Goal: Find specific page/section: Find specific page/section

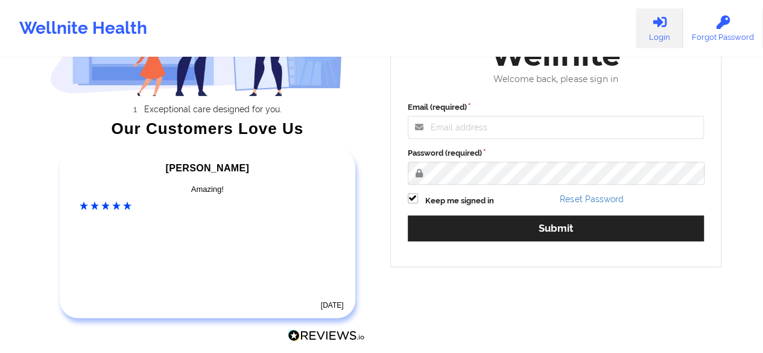
scroll to position [151, 0]
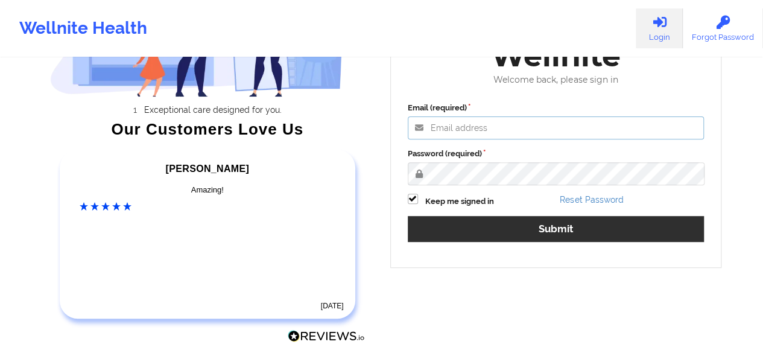
type input "[PERSON_NAME][EMAIL_ADDRESS][DOMAIN_NAME]"
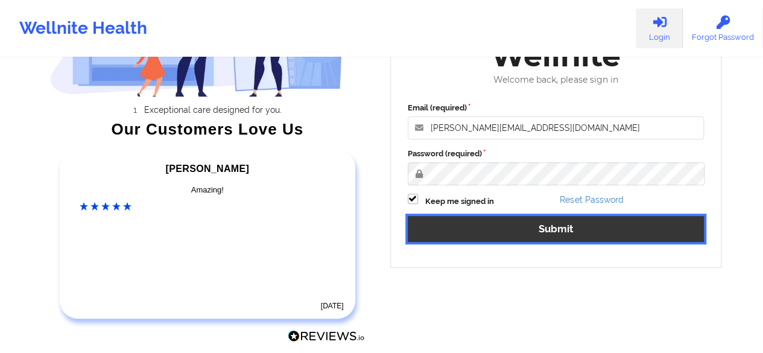
click at [560, 231] on button "Submit" at bounding box center [556, 229] width 297 height 26
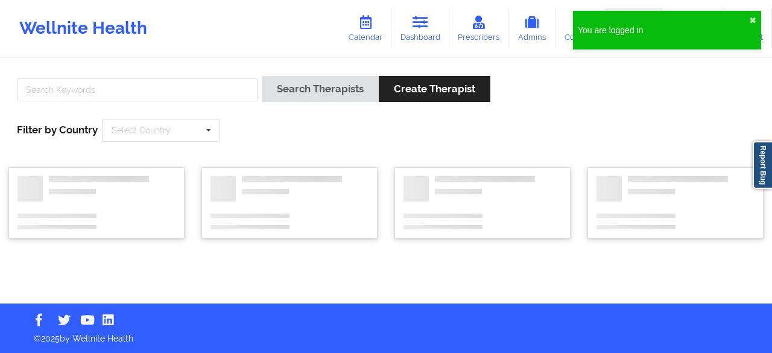
click at [757, 21] on div "You are logged in ✖︎" at bounding box center [667, 30] width 188 height 39
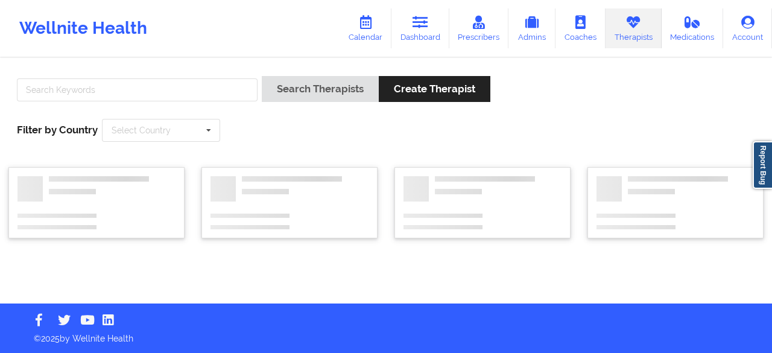
click at [635, 30] on link "Therapists" at bounding box center [634, 28] width 56 height 40
click at [138, 94] on input "text" at bounding box center [137, 89] width 241 height 23
type input "Victoria"
click at [99, 91] on input "text" at bounding box center [137, 89] width 241 height 23
type input "[PERSON_NAME]"
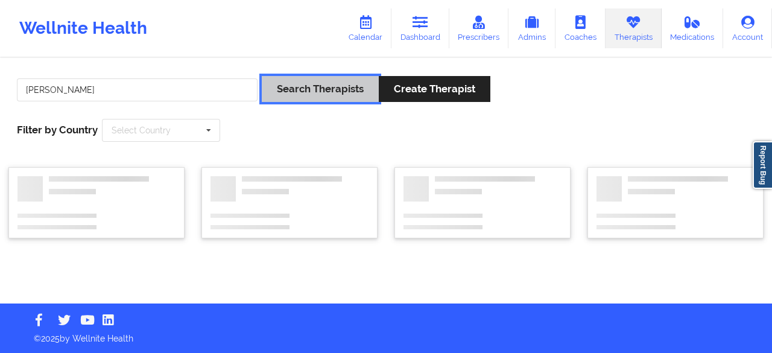
click at [325, 101] on button "Search Therapists" at bounding box center [320, 89] width 117 height 26
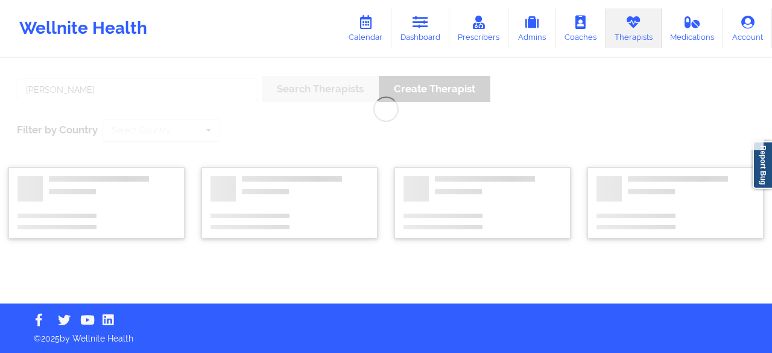
click at [348, 318] on footer "© 2025 by Wellnite Health" at bounding box center [386, 327] width 772 height 49
click at [398, 92] on div "Victoria Cox Search Therapists Create Therapist Filter by Country Select Countr…" at bounding box center [386, 181] width 772 height 244
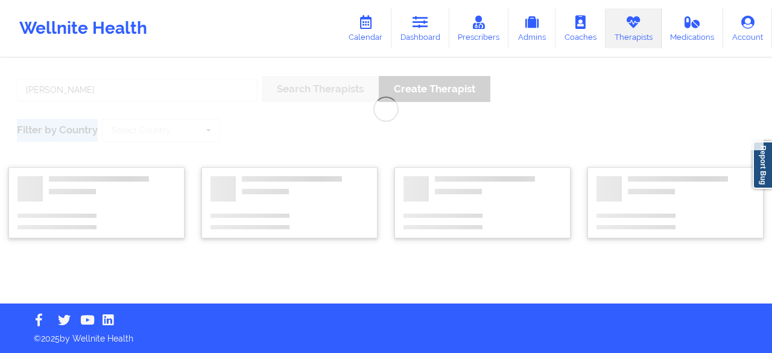
click at [398, 92] on div "Victoria Cox Search Therapists Create Therapist Filter by Country Select Countr…" at bounding box center [386, 181] width 772 height 244
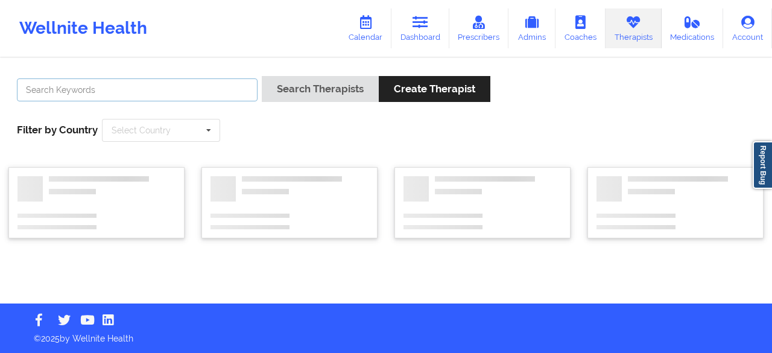
click at [107, 89] on input "text" at bounding box center [137, 89] width 241 height 23
type input "[PERSON_NAME]"
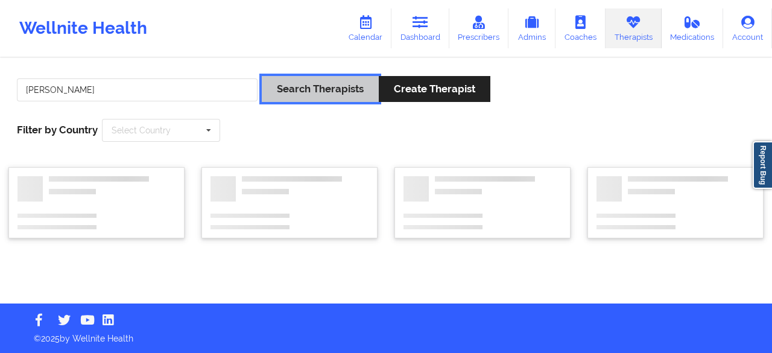
click at [299, 91] on button "Search Therapists" at bounding box center [320, 89] width 117 height 26
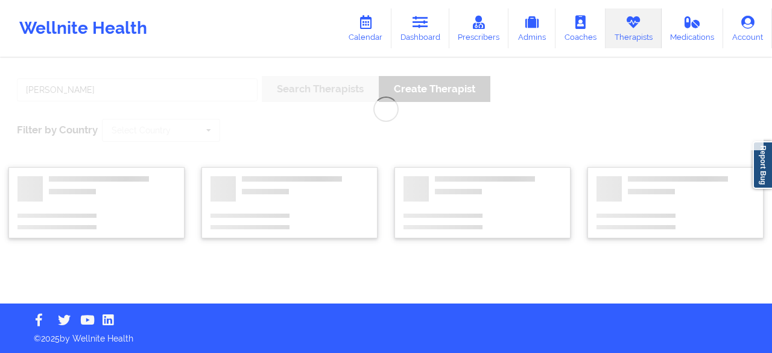
click at [243, 107] on div "Victoria Cox Search Therapists Create Therapist Filter by Country Select Countr…" at bounding box center [386, 181] width 772 height 244
click at [297, 102] on div "Victoria Cox Search Therapists Create Therapist Filter by Country Select Countr…" at bounding box center [386, 181] width 772 height 244
click at [298, 100] on div "Victoria Cox Search Therapists Create Therapist Filter by Country Select Countr…" at bounding box center [386, 181] width 772 height 244
click at [297, 98] on div "Victoria Cox Search Therapists Create Therapist Filter by Country Select Countr…" at bounding box center [386, 181] width 772 height 244
click at [486, 25] on icon at bounding box center [479, 22] width 16 height 13
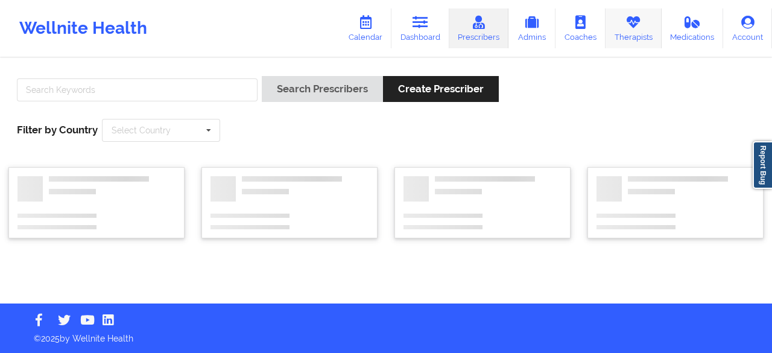
click at [632, 31] on link "Therapists" at bounding box center [634, 28] width 56 height 40
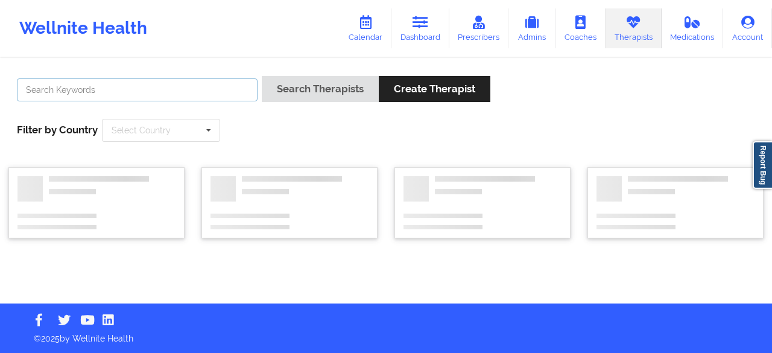
click at [157, 97] on input "text" at bounding box center [137, 89] width 241 height 23
type input "[PERSON_NAME]"
click at [262, 76] on button "Search Therapists" at bounding box center [320, 89] width 117 height 26
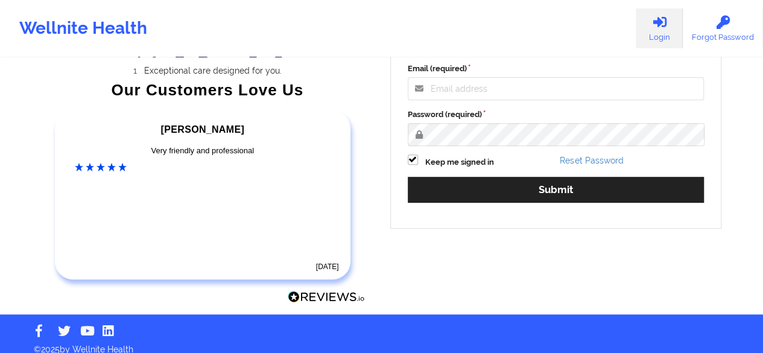
scroll to position [191, 0]
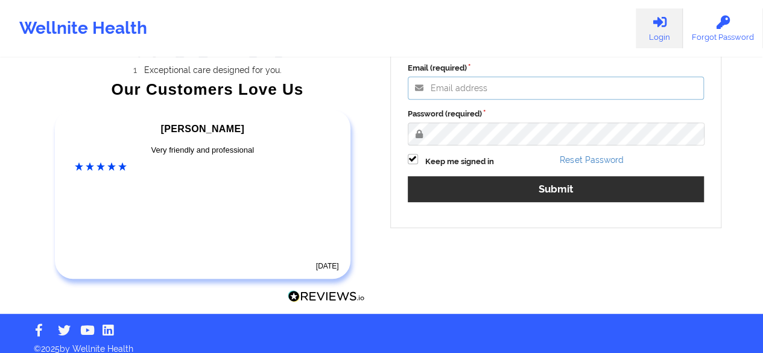
type input "[PERSON_NAME][EMAIL_ADDRESS][DOMAIN_NAME]"
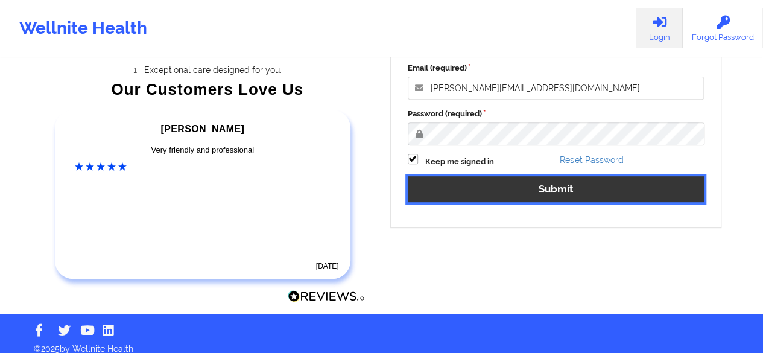
click at [536, 196] on button "Submit" at bounding box center [556, 189] width 297 height 26
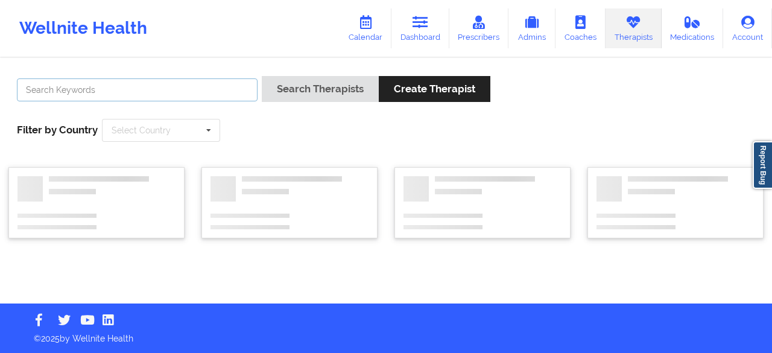
click at [167, 94] on input "text" at bounding box center [137, 89] width 241 height 23
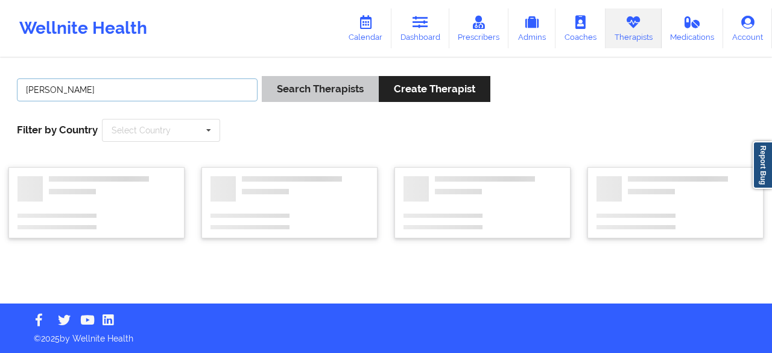
type input "[PERSON_NAME]"
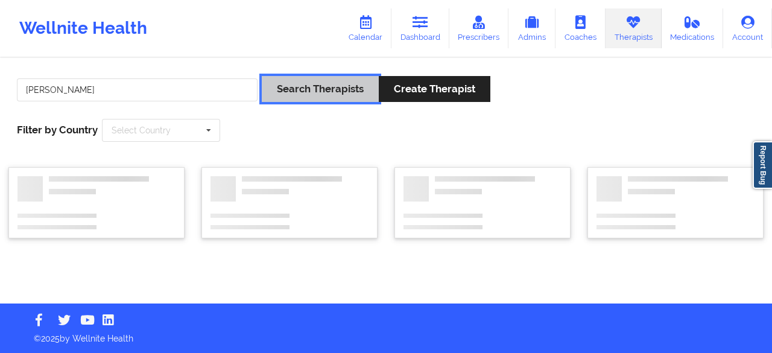
click at [308, 96] on button "Search Therapists" at bounding box center [320, 89] width 117 height 26
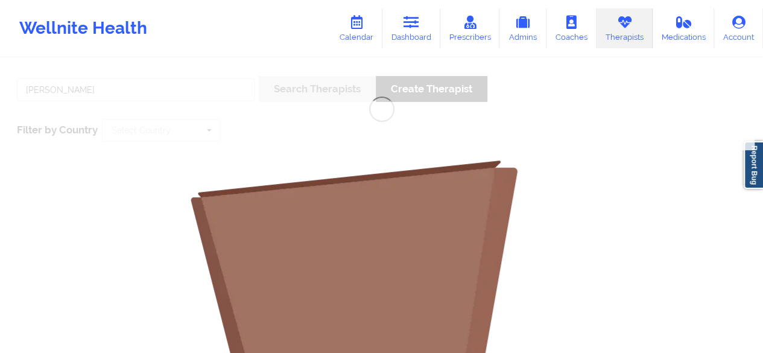
click at [623, 29] on icon at bounding box center [625, 22] width 16 height 13
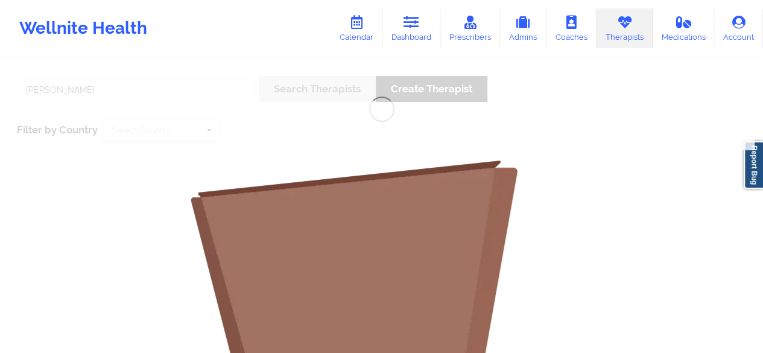
click at [623, 29] on icon at bounding box center [625, 22] width 16 height 13
click at [483, 36] on link "Prescribers" at bounding box center [470, 28] width 60 height 40
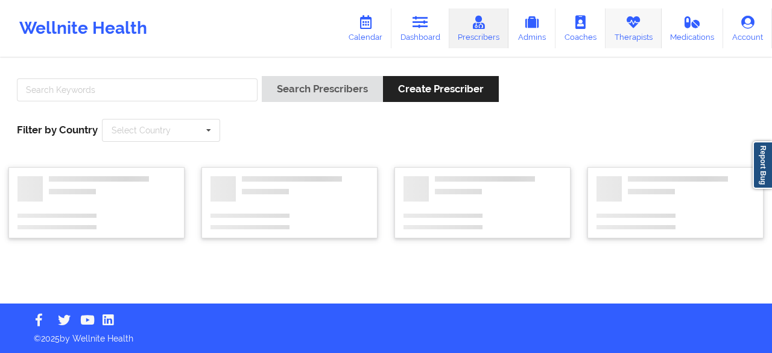
click at [641, 31] on link "Therapists" at bounding box center [634, 28] width 56 height 40
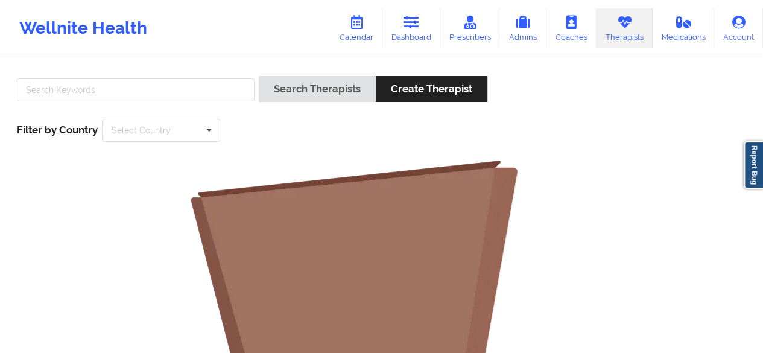
click at [621, 36] on link "Therapists" at bounding box center [625, 28] width 56 height 40
click at [162, 98] on input "text" at bounding box center [136, 89] width 238 height 23
type input "[PERSON_NAME]"
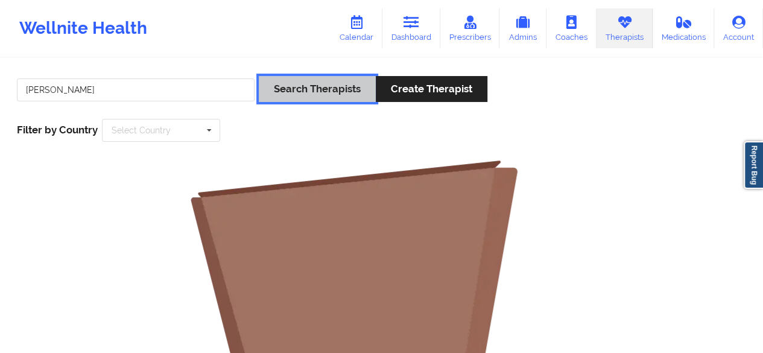
click at [276, 96] on button "Search Therapists" at bounding box center [317, 89] width 117 height 26
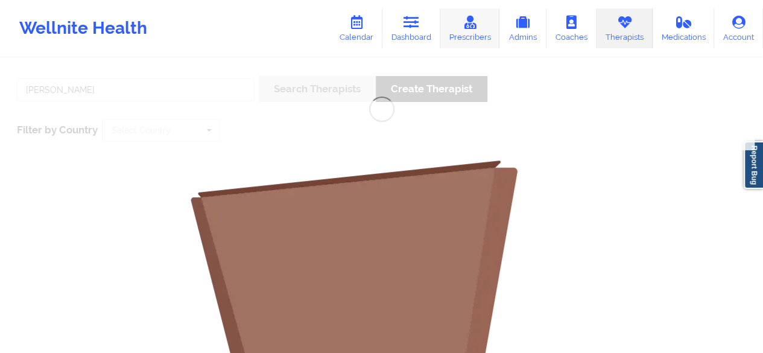
click at [462, 32] on link "Prescribers" at bounding box center [470, 28] width 60 height 40
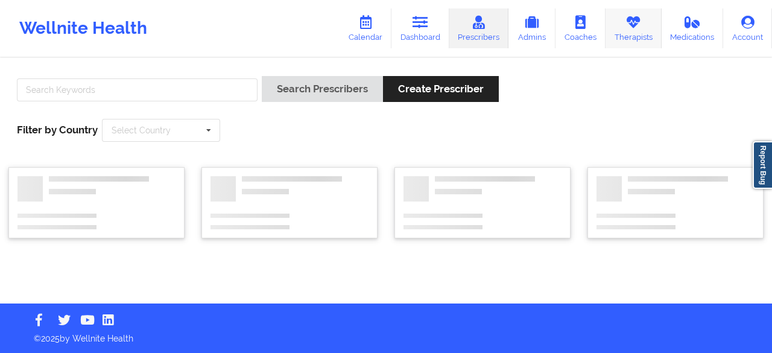
click at [638, 34] on link "Therapists" at bounding box center [634, 28] width 56 height 40
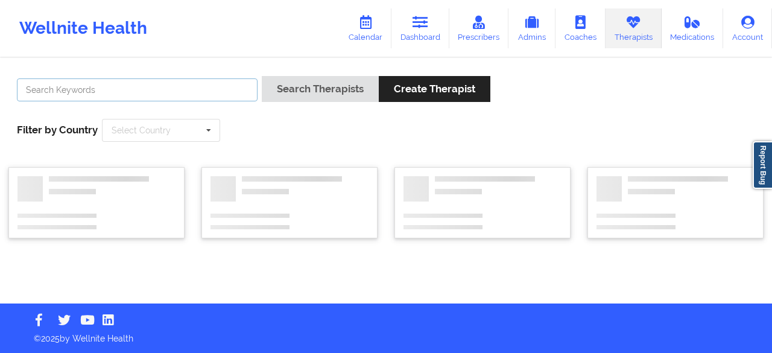
click at [179, 100] on input "text" at bounding box center [137, 89] width 241 height 23
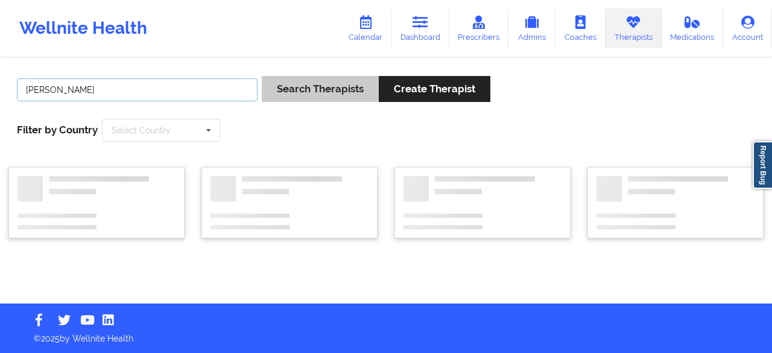
type input "[PERSON_NAME]"
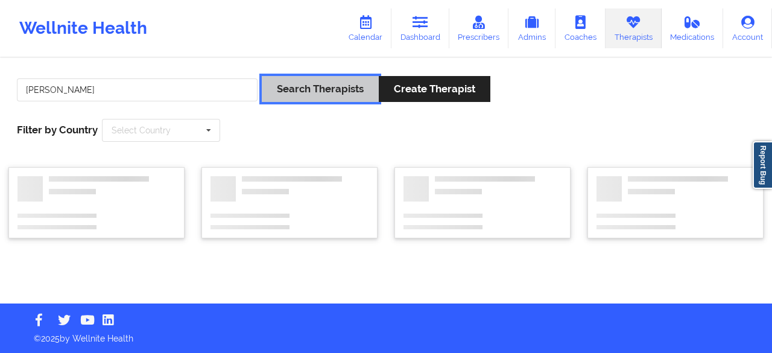
click at [299, 85] on button "Search Therapists" at bounding box center [320, 89] width 117 height 26
